Goal: Find specific page/section: Find specific page/section

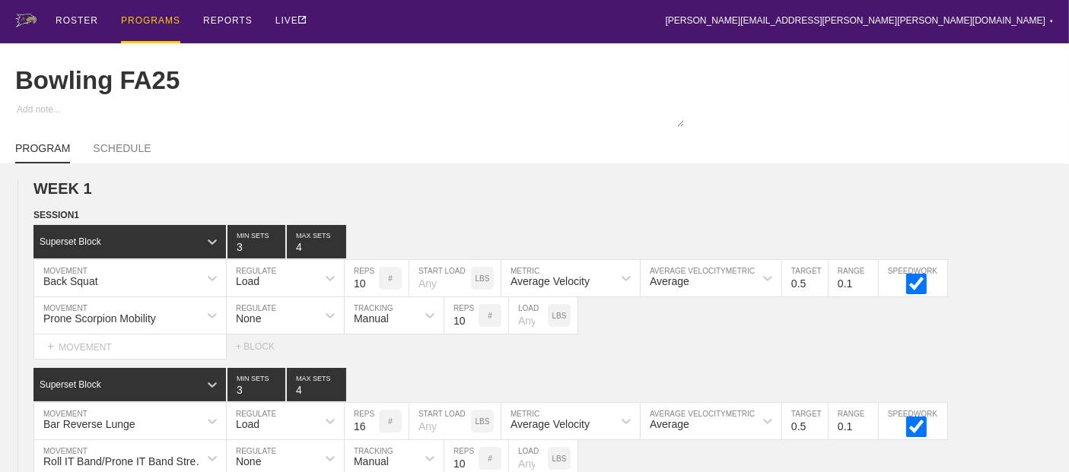
click at [143, 23] on div "PROGRAMS" at bounding box center [150, 21] width 59 height 43
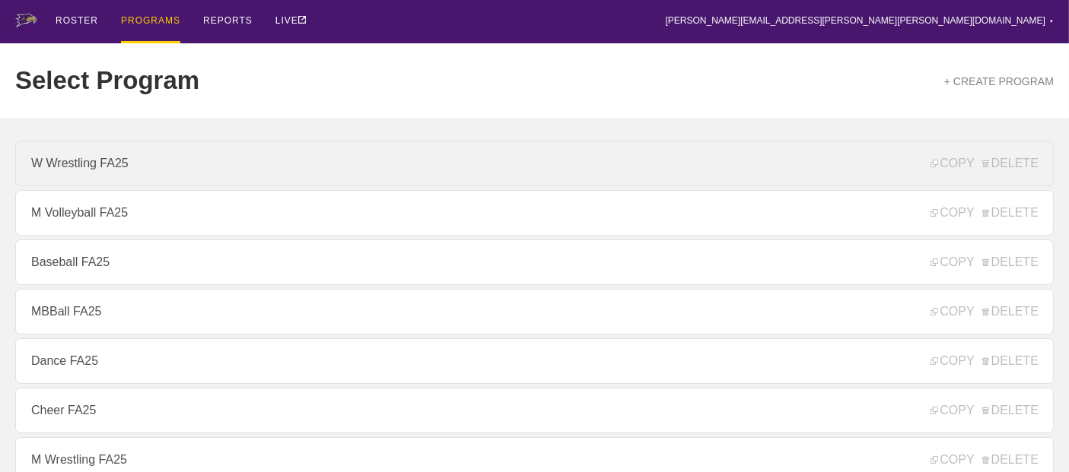
click at [59, 166] on link "W Wrestling FA25" at bounding box center [534, 164] width 1038 height 46
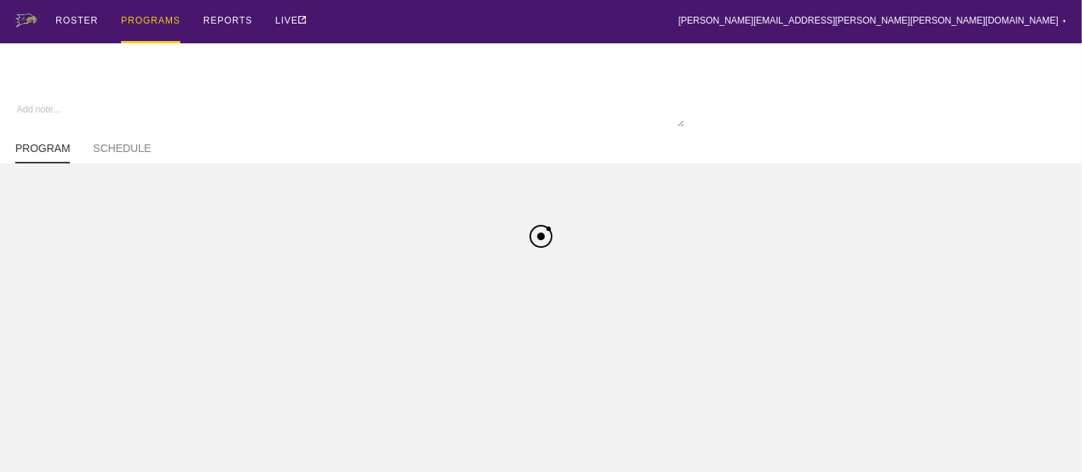
type textarea "x"
type input "W Wrestling FA25"
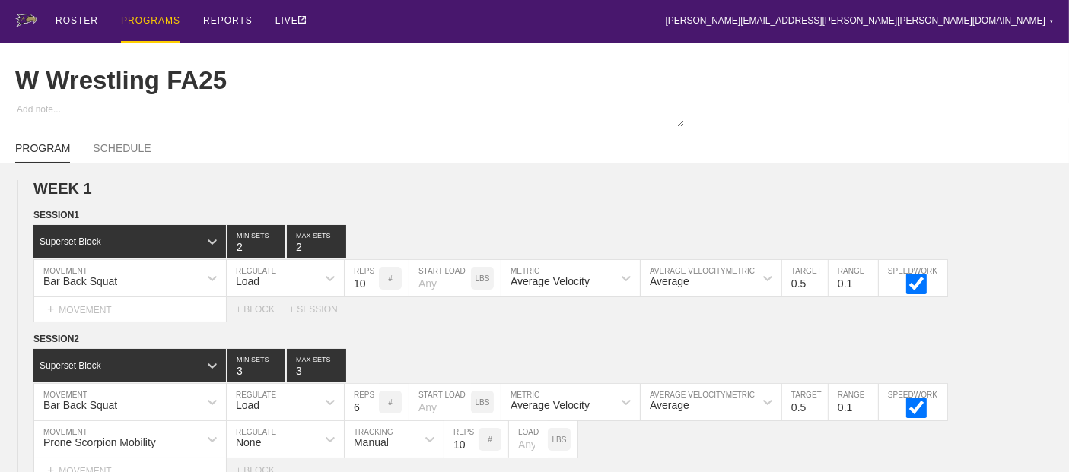
click at [143, 17] on div "PROGRAMS" at bounding box center [150, 21] width 59 height 43
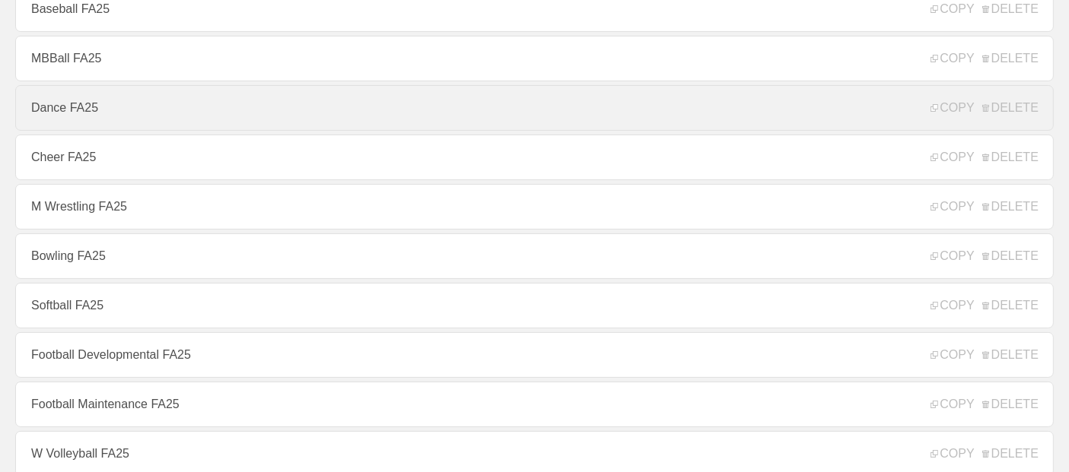
scroll to position [338, 0]
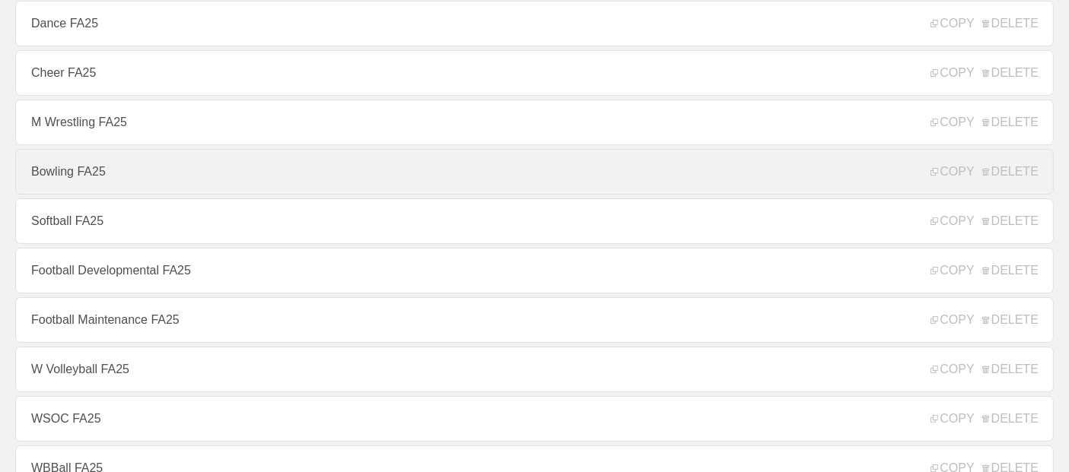
click at [62, 179] on link "Bowling FA25" at bounding box center [534, 172] width 1038 height 46
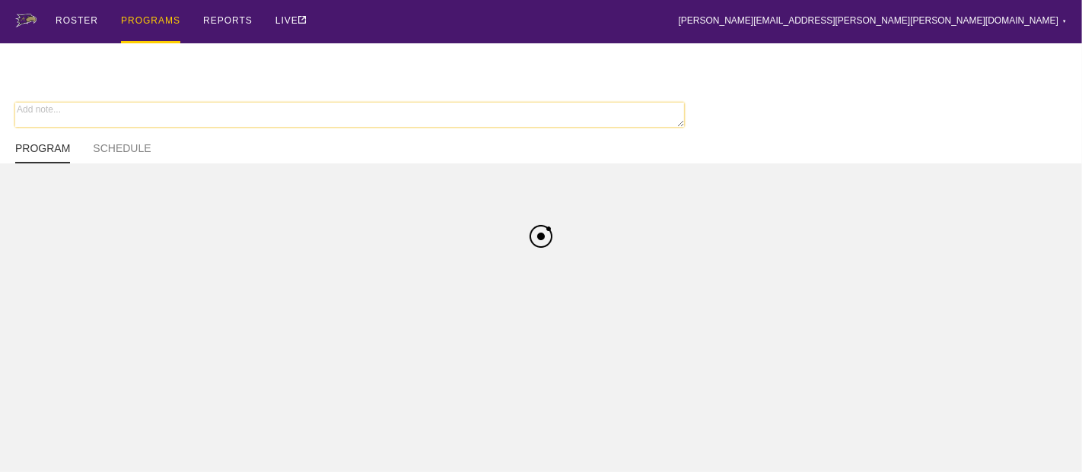
type textarea "x"
type input "Bowling FA25"
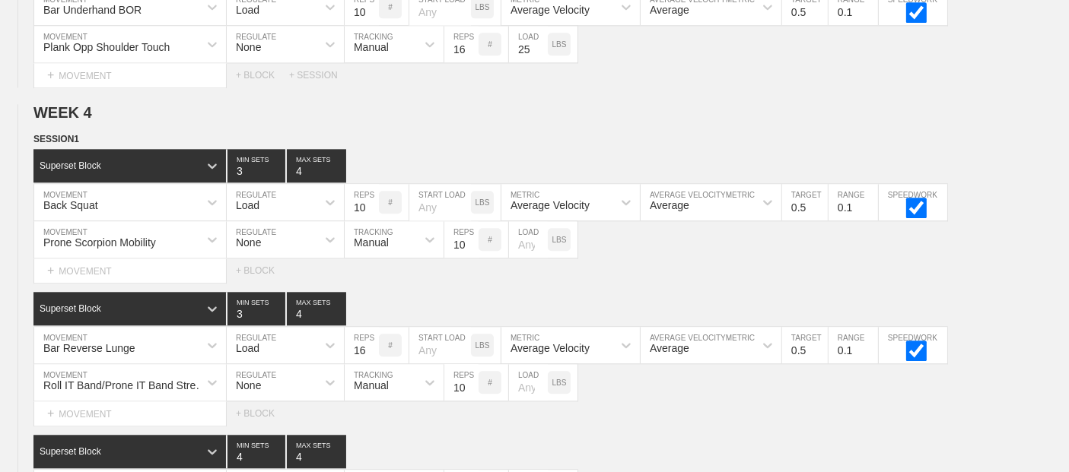
scroll to position [3974, 0]
